Goal: Check status: Check status

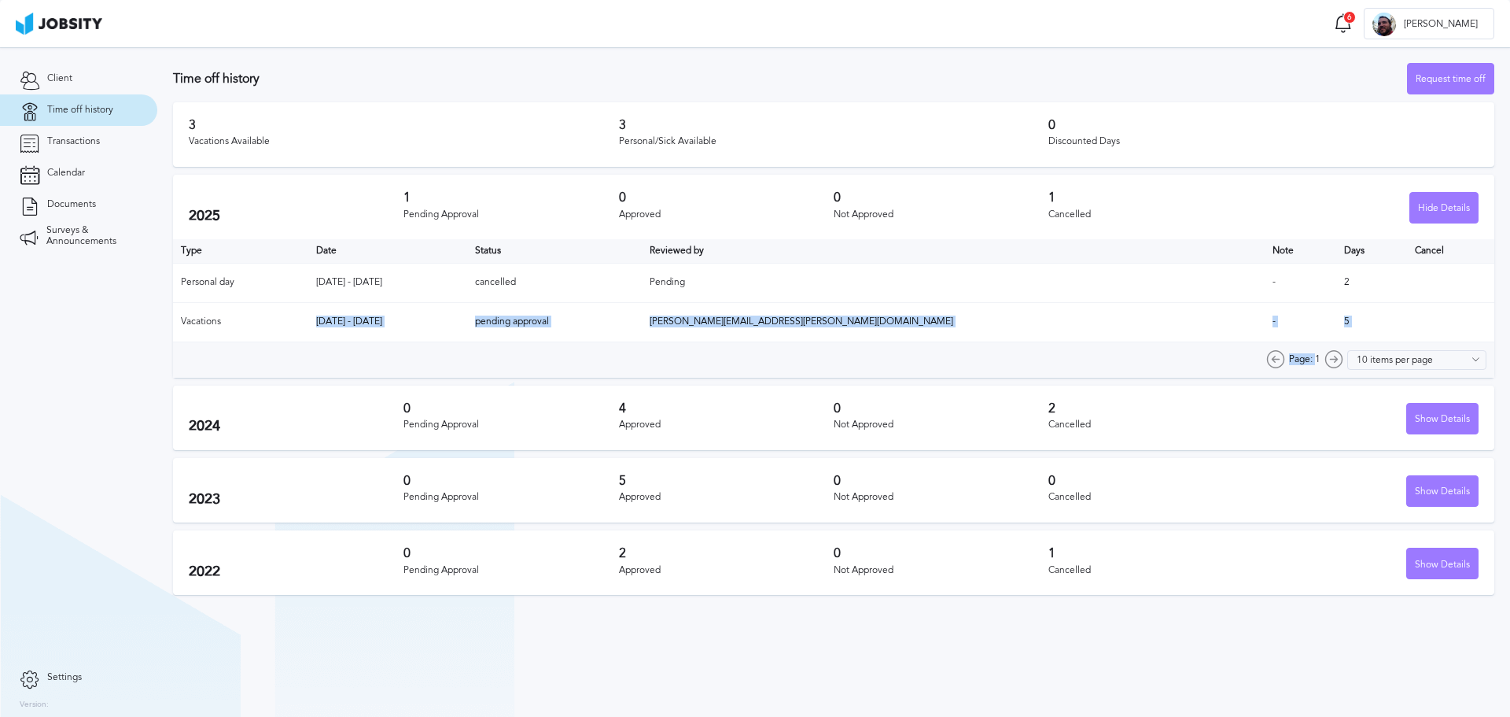
drag, startPoint x: 352, startPoint y: 316, endPoint x: 1323, endPoint y: 344, distance: 971.0
click at [993, 344] on div "Type Date Status Reviewed by Note Days Cancel Personal day [DATE] - [DATE] canc…" at bounding box center [833, 308] width 1321 height 138
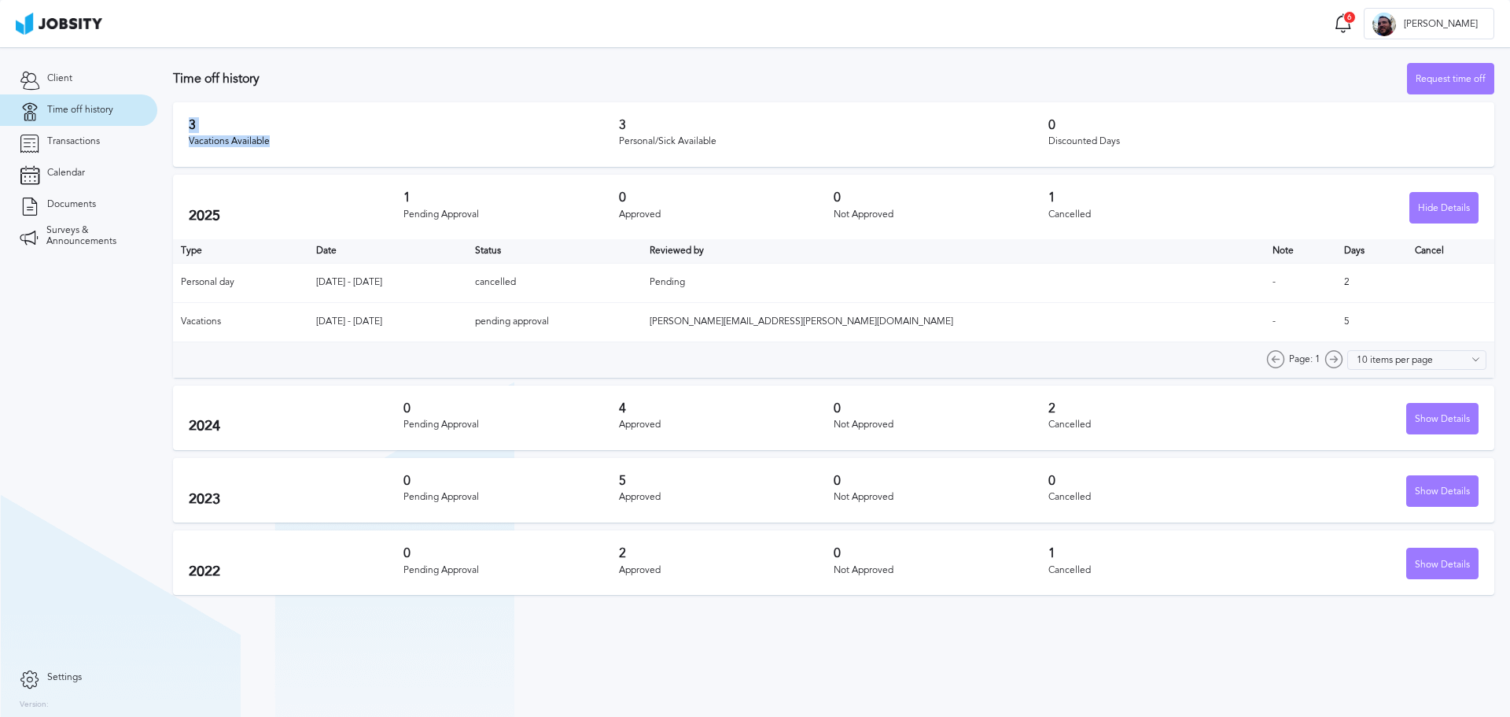
drag, startPoint x: 316, startPoint y: 141, endPoint x: 168, endPoint y: 111, distance: 151.6
click at [168, 111] on section "Time off history Request time off 3 Vacations Available 3 Personal/Sick Availab…" at bounding box center [833, 324] width 1353 height 555
drag, startPoint x: 620, startPoint y: 120, endPoint x: 836, endPoint y: 151, distance: 218.5
click at [836, 151] on div "3 Personal/Sick Available" at bounding box center [834, 134] width 430 height 33
click at [901, 108] on div "3 Vacations Available 3 Personal/Sick Available 0 Discounted Days" at bounding box center [833, 134] width 1321 height 64
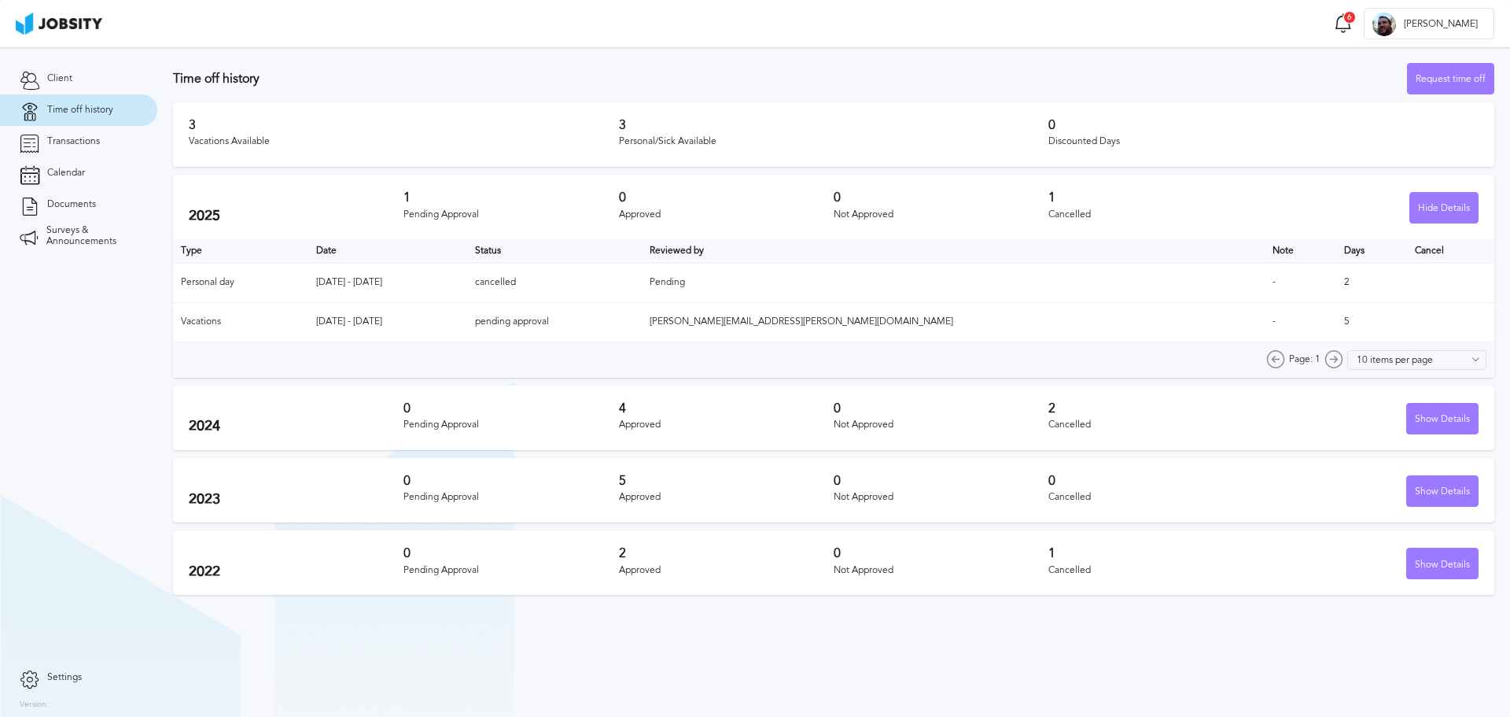
click at [760, 408] on h3 "4" at bounding box center [726, 408] width 215 height 14
click at [993, 417] on div "Show Details" at bounding box center [1442, 419] width 71 height 31
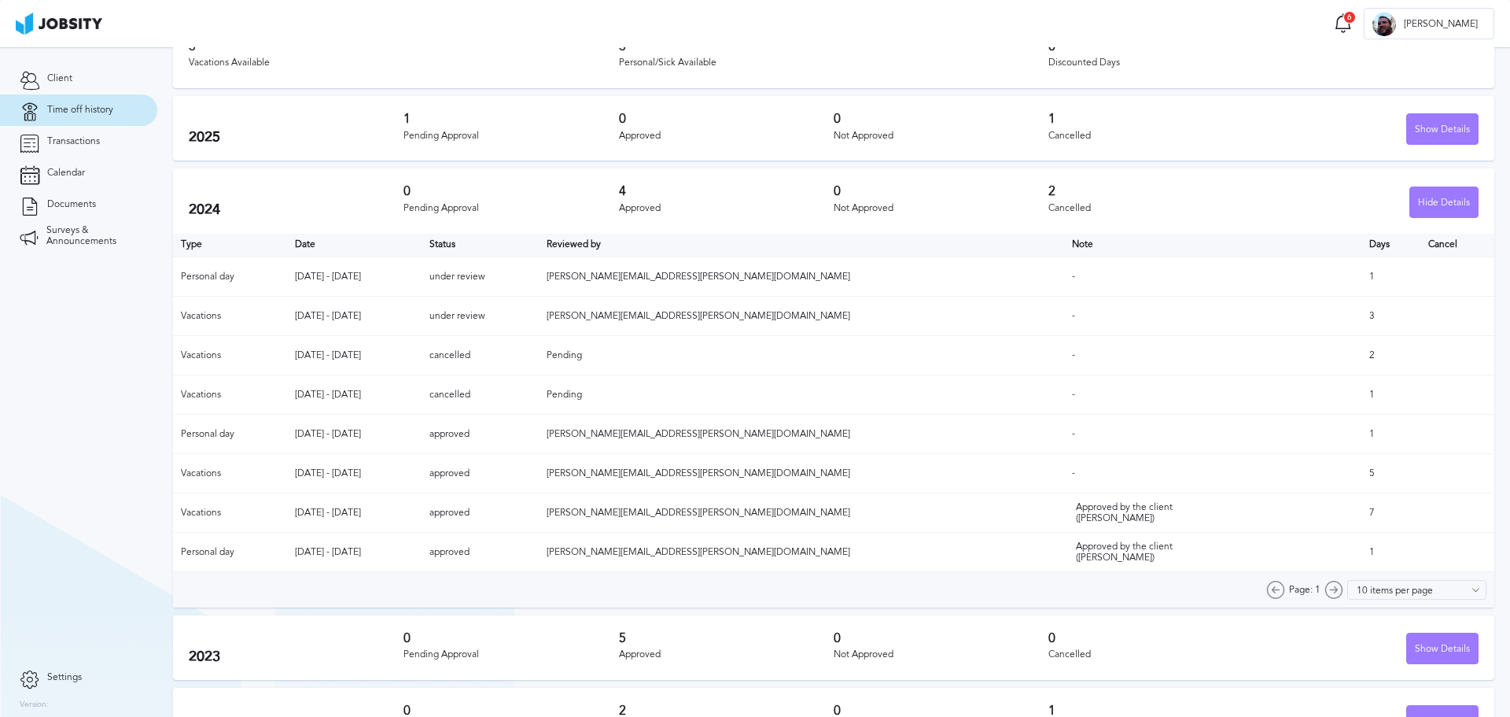
scroll to position [122, 0]
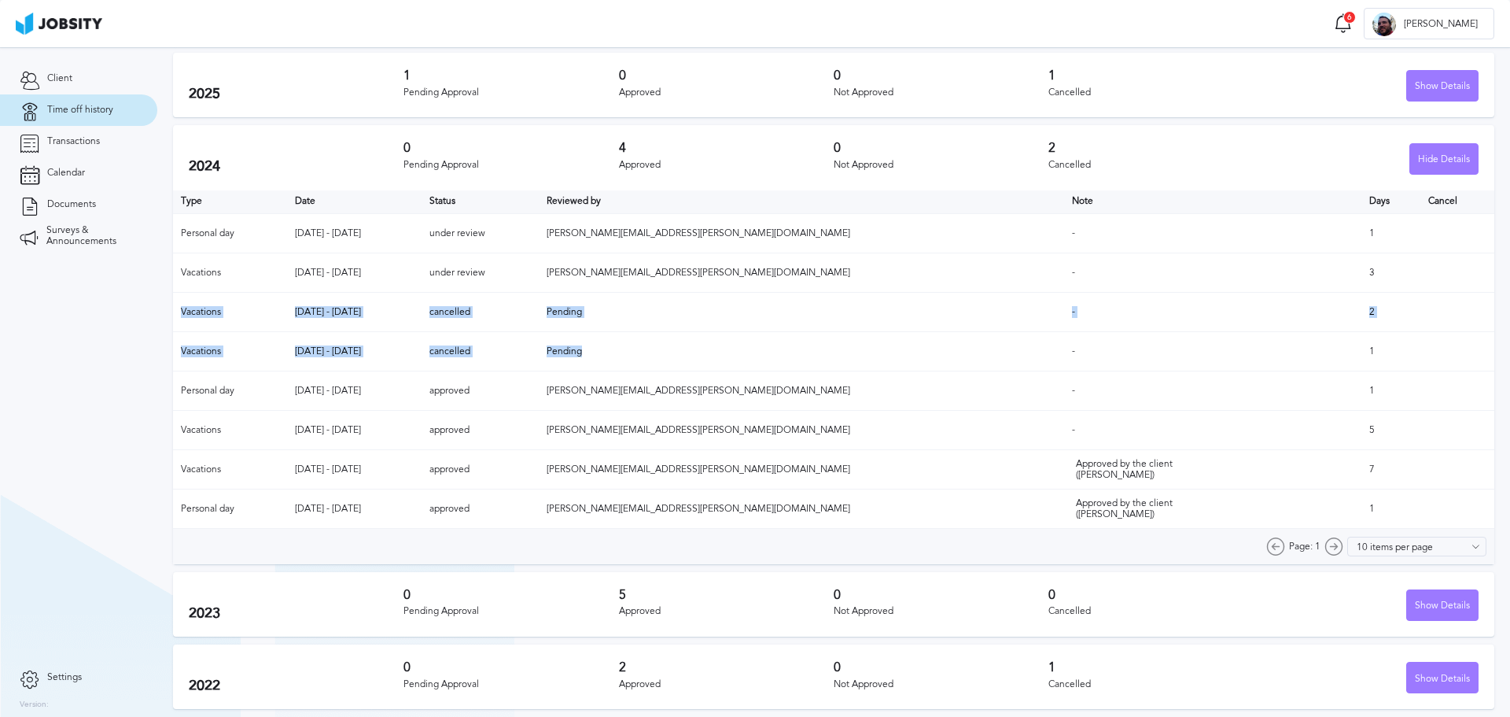
drag, startPoint x: 179, startPoint y: 308, endPoint x: 783, endPoint y: 366, distance: 607.6
click at [783, 366] on table "Type Date Status Reviewed by Note Days Cancel Personal day [DATE] - [DATE] unde…" at bounding box center [833, 359] width 1321 height 339
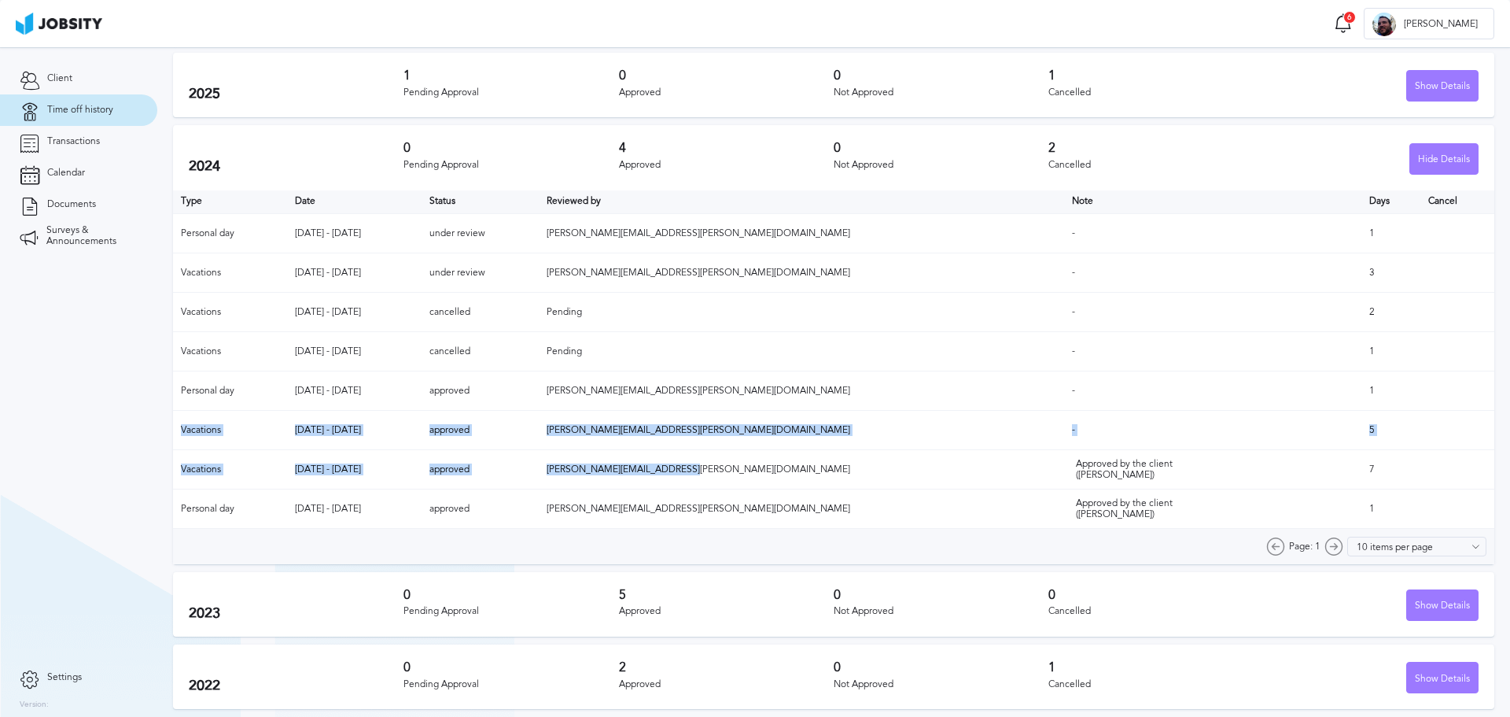
drag, startPoint x: 175, startPoint y: 433, endPoint x: 850, endPoint y: 459, distance: 676.2
click at [850, 426] on table "Type Date Status Reviewed by Note Days Cancel Personal day [DATE] - [DATE] unde…" at bounding box center [833, 359] width 1321 height 339
click at [993, 419] on td "5" at bounding box center [1392, 430] width 60 height 39
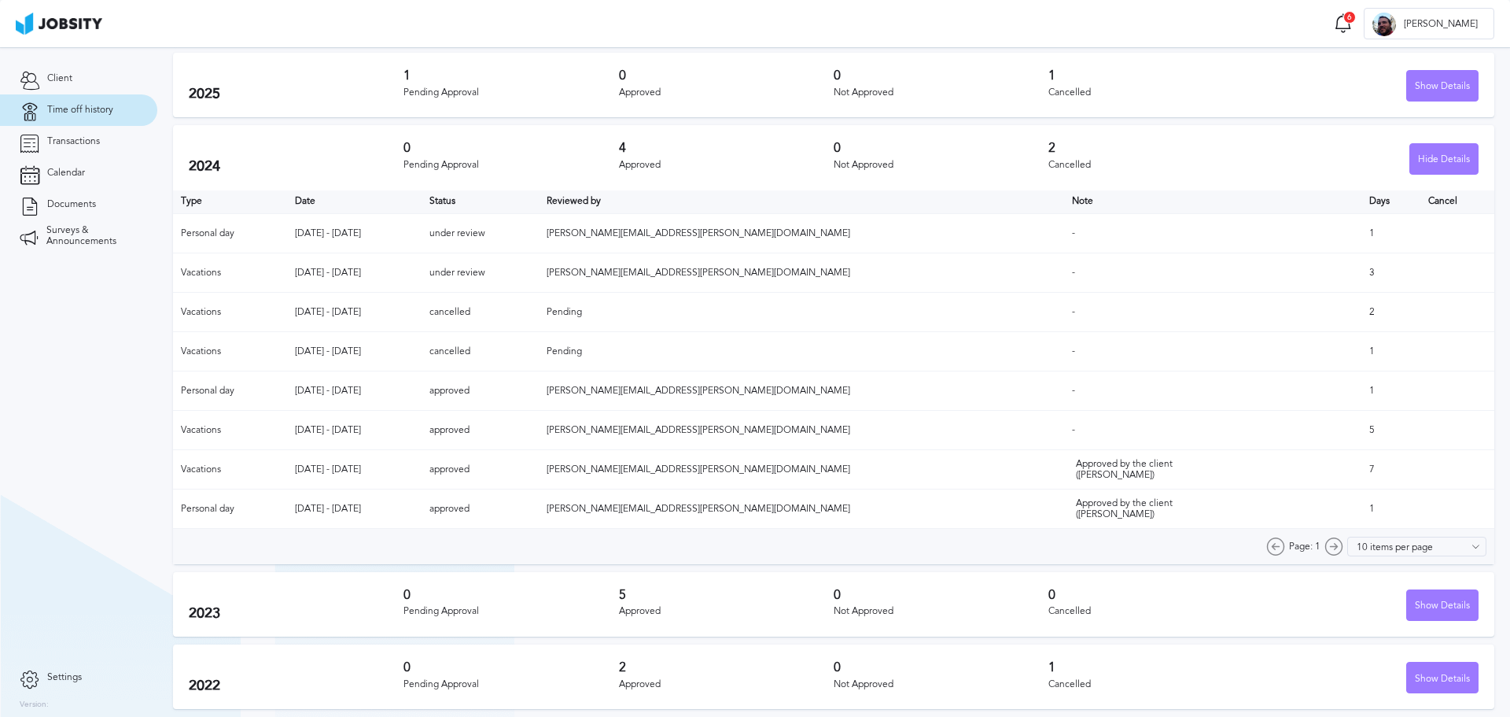
drag, startPoint x: 1354, startPoint y: 474, endPoint x: 1314, endPoint y: 422, distance: 64.5
click at [993, 422] on table "Type Date Status Reviewed by Note Days Cancel Personal day [DATE] - [DATE] unde…" at bounding box center [833, 359] width 1321 height 339
click at [993, 315] on td "2" at bounding box center [1392, 312] width 60 height 39
drag, startPoint x: 1343, startPoint y: 274, endPoint x: 1315, endPoint y: 273, distance: 27.5
click at [993, 273] on tr "Vacations [DATE] - [DATE] under review [PERSON_NAME][EMAIL_ADDRESS][PERSON_NAME…" at bounding box center [833, 272] width 1321 height 39
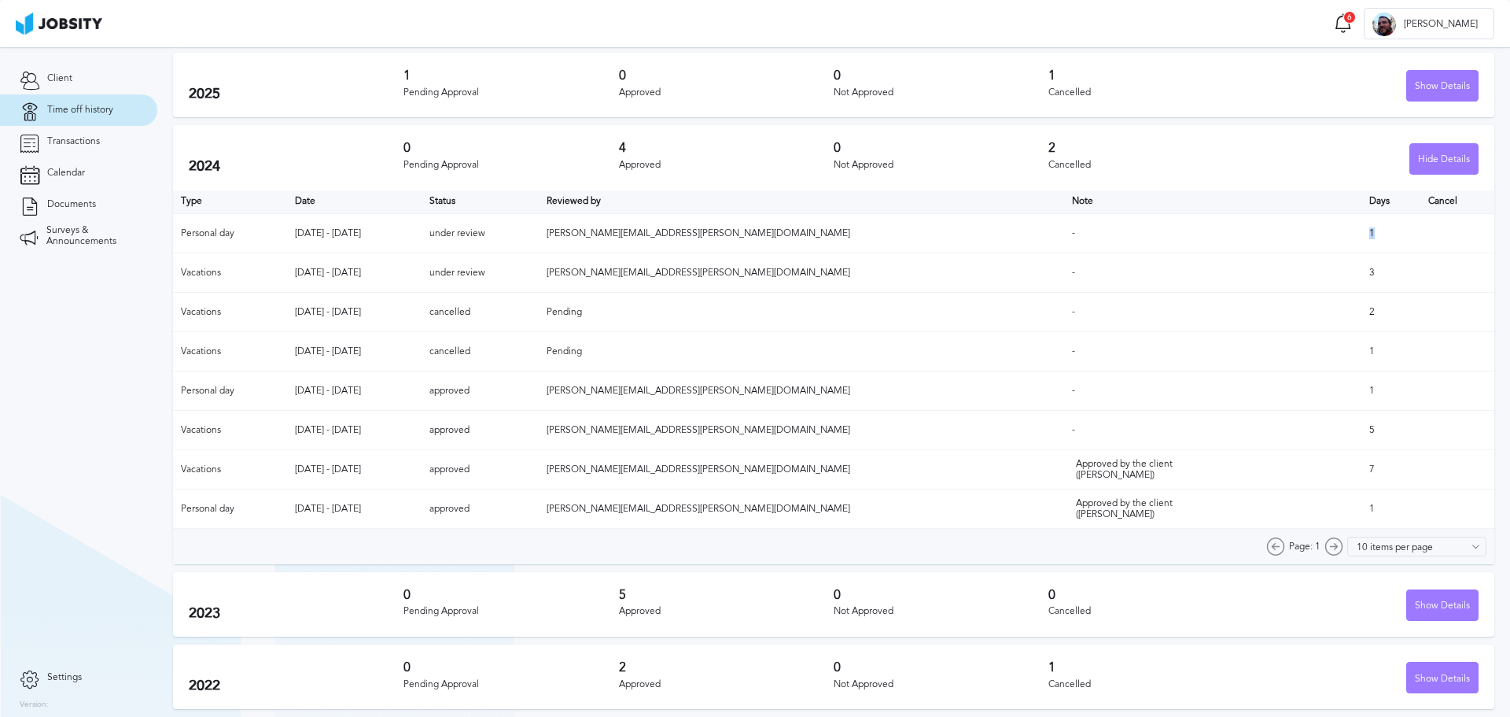
drag, startPoint x: 1336, startPoint y: 234, endPoint x: 1321, endPoint y: 245, distance: 18.6
click at [993, 234] on td "1" at bounding box center [1392, 233] width 60 height 39
click at [993, 161] on div "Hide Details" at bounding box center [1444, 159] width 68 height 31
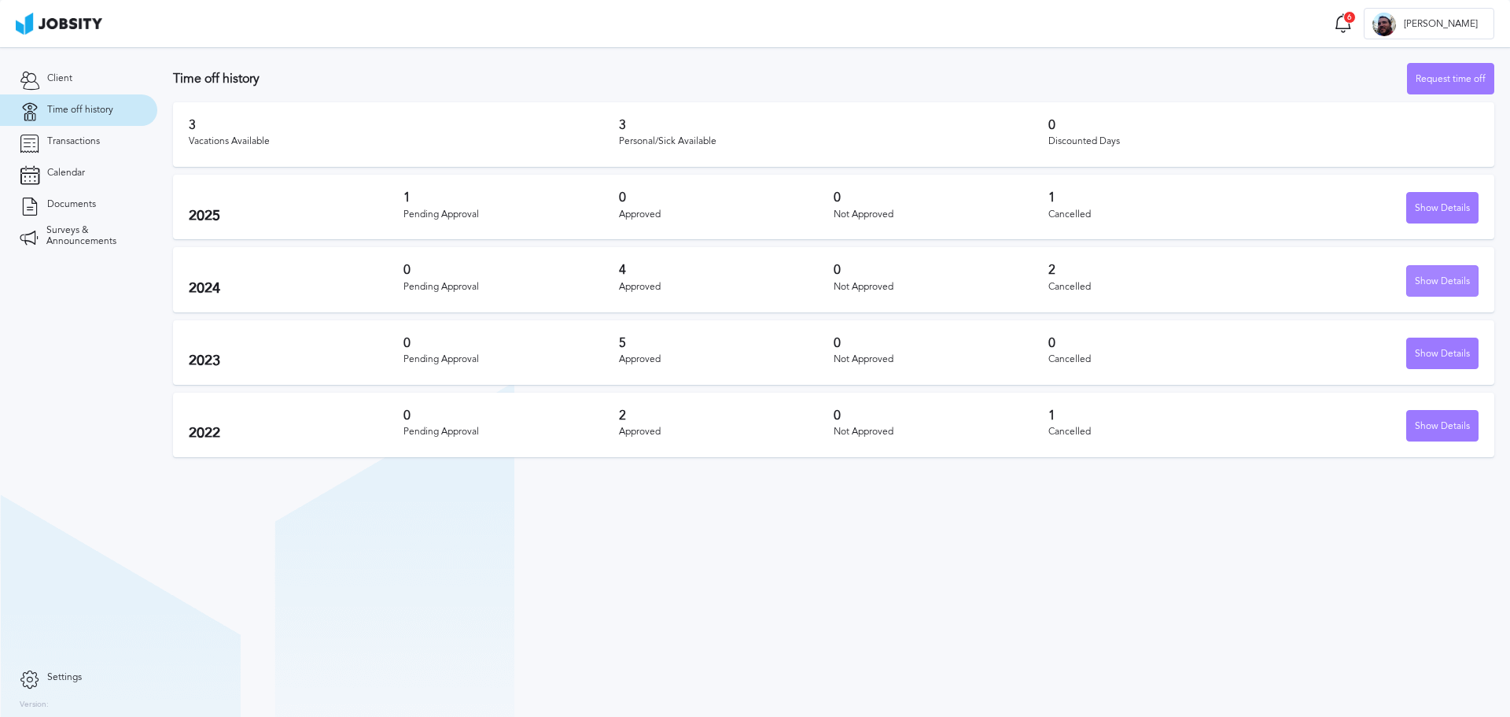
scroll to position [0, 0]
click at [993, 359] on div "Show Details" at bounding box center [1442, 353] width 71 height 31
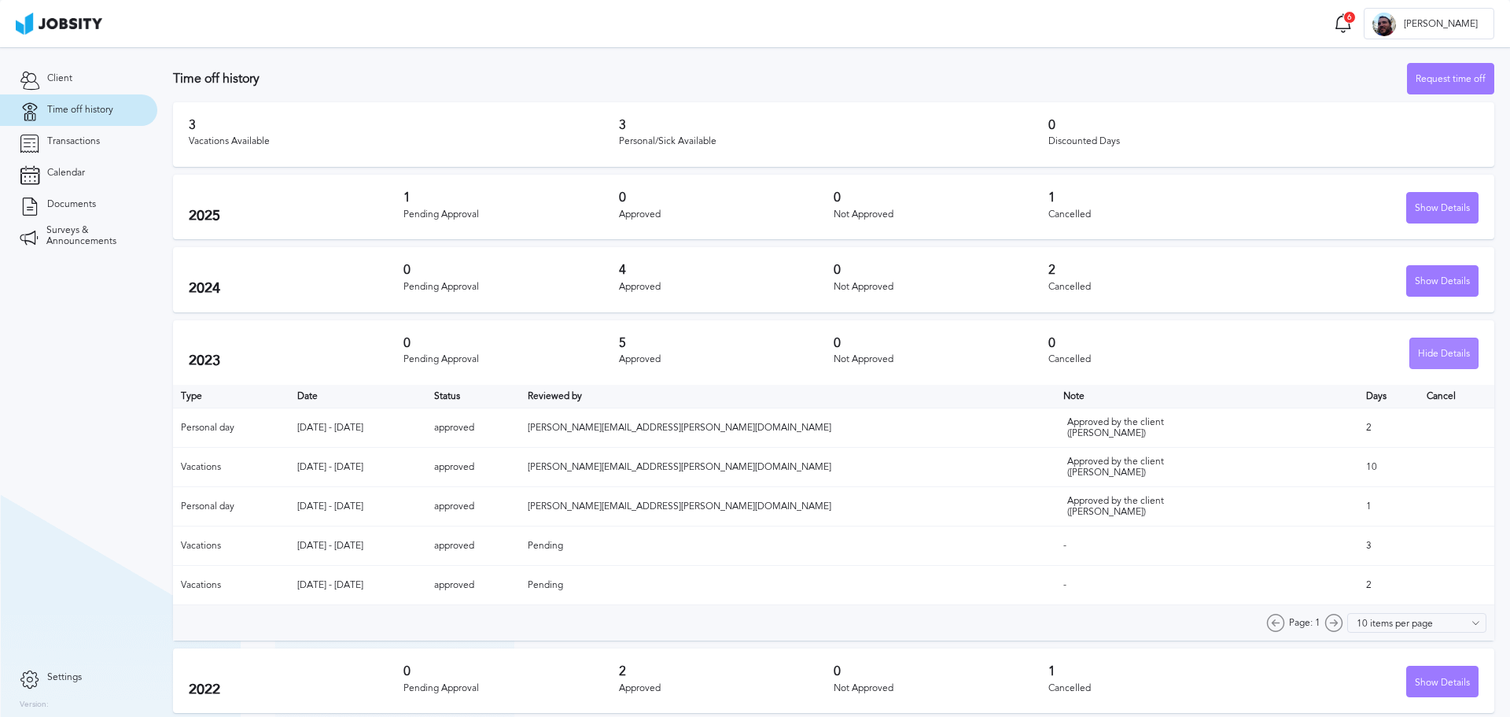
click at [993, 359] on div "Hide Details" at bounding box center [1444, 353] width 68 height 31
